Goal: Find specific page/section: Find specific page/section

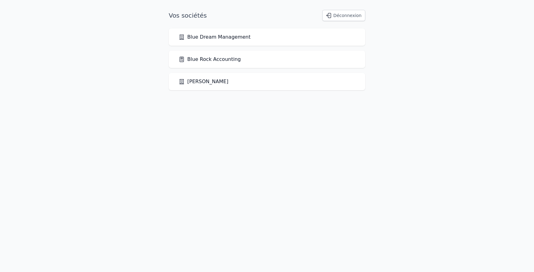
click at [227, 60] on link "Blue Rock Accounting" at bounding box center [210, 59] width 62 height 7
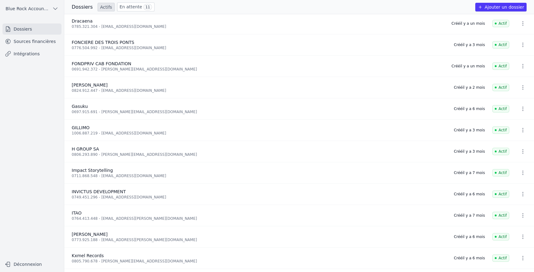
scroll to position [195, 0]
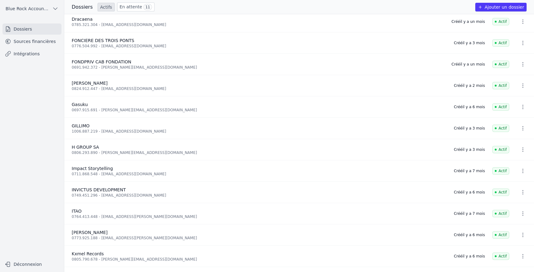
click at [41, 42] on link "Sources financières" at bounding box center [31, 41] width 59 height 11
click at [42, 43] on link "Sources financières" at bounding box center [31, 41] width 59 height 11
click at [25, 43] on link "Sources financières" at bounding box center [31, 41] width 59 height 11
click at [39, 101] on nav "Dossiers Sources financières Intégrations" at bounding box center [32, 138] width 54 height 230
click at [14, 40] on link "Sources financières" at bounding box center [31, 41] width 59 height 11
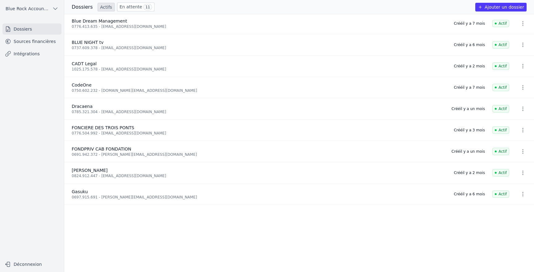
scroll to position [0, 0]
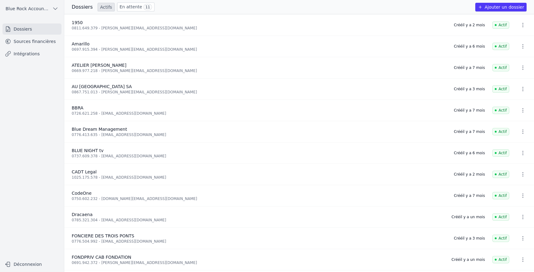
click at [34, 40] on link "Sources financières" at bounding box center [31, 41] width 59 height 11
click at [34, 43] on link "Sources financières" at bounding box center [31, 41] width 59 height 11
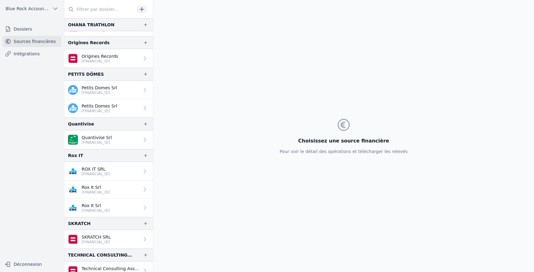
scroll to position [1116, 0]
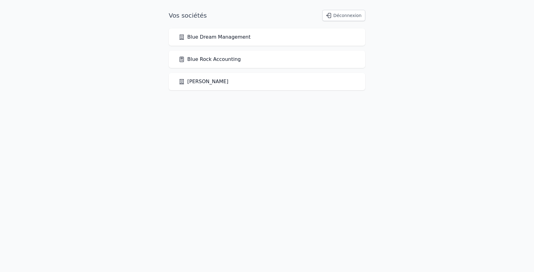
click at [202, 60] on link "Blue Rock Accounting" at bounding box center [210, 59] width 62 height 7
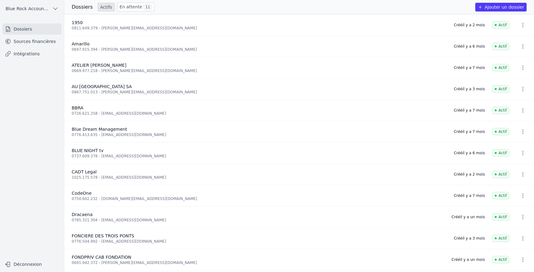
click at [34, 43] on link "Sources financières" at bounding box center [31, 41] width 59 height 11
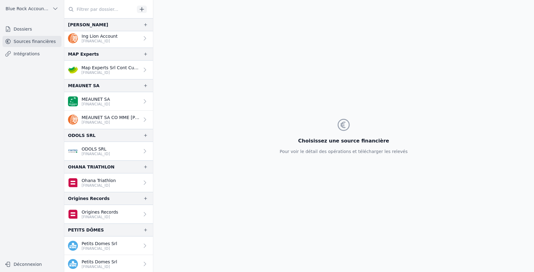
scroll to position [947, 0]
